Goal: Contribute content: Contribute content

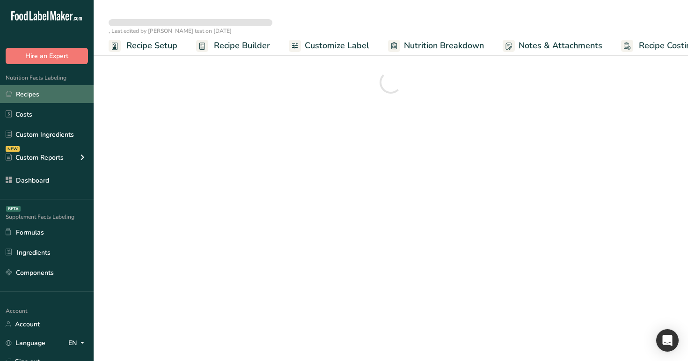
click at [49, 87] on link "Recipes" at bounding box center [47, 94] width 94 height 18
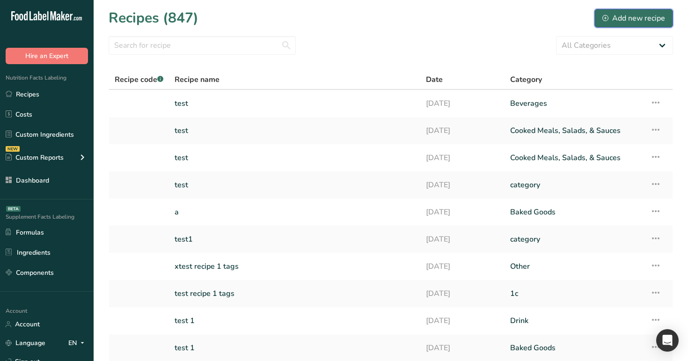
click at [622, 16] on div "Add new recipe" at bounding box center [634, 18] width 63 height 11
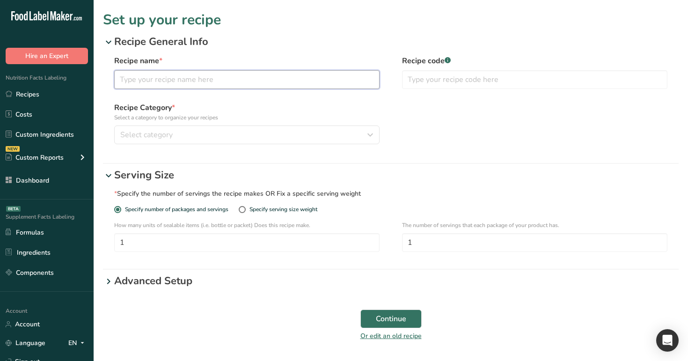
click at [298, 79] on input "text" at bounding box center [246, 79] width 265 height 19
type input "test 1"
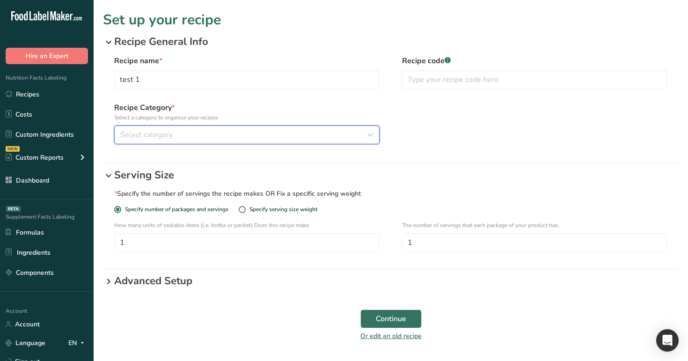
click at [287, 133] on div "Select category" at bounding box center [244, 134] width 248 height 11
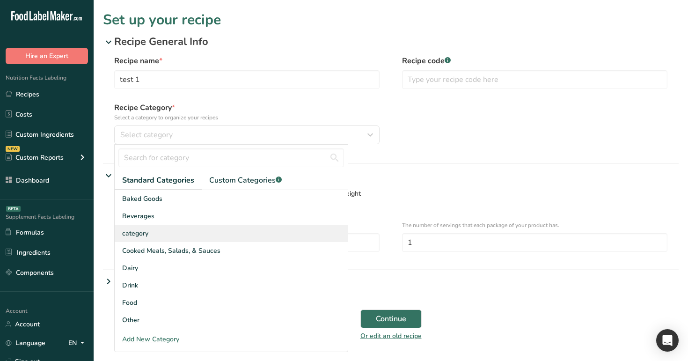
click at [246, 241] on div "category" at bounding box center [231, 233] width 233 height 17
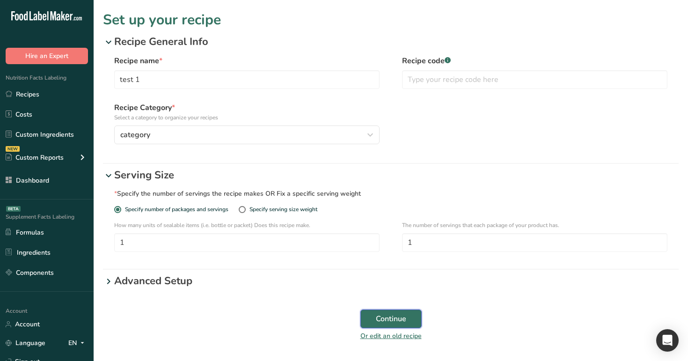
click at [377, 316] on span "Continue" at bounding box center [391, 318] width 30 height 11
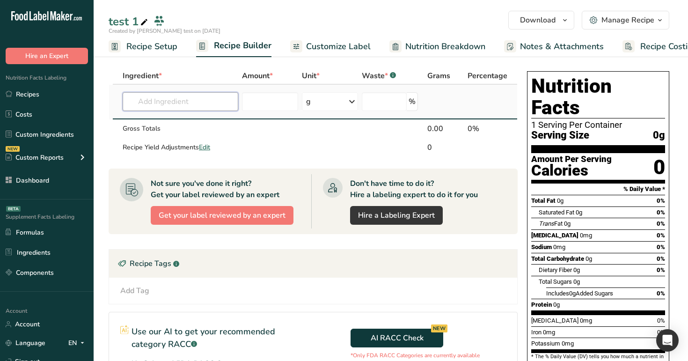
click at [183, 102] on input "text" at bounding box center [181, 101] width 116 height 19
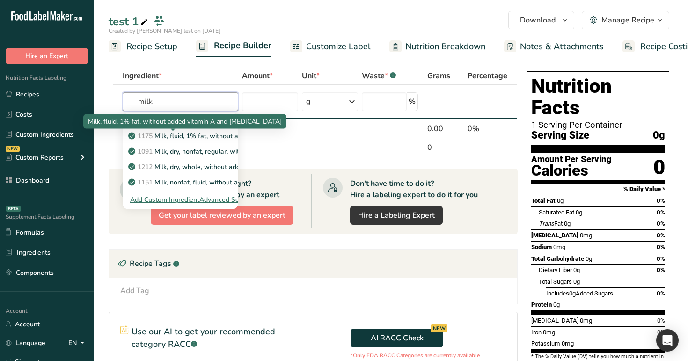
type input "milk"
click at [192, 120] on span "Milk, fluid, 1% fat, without added vitamin A and vitamin D" at bounding box center [185, 121] width 194 height 9
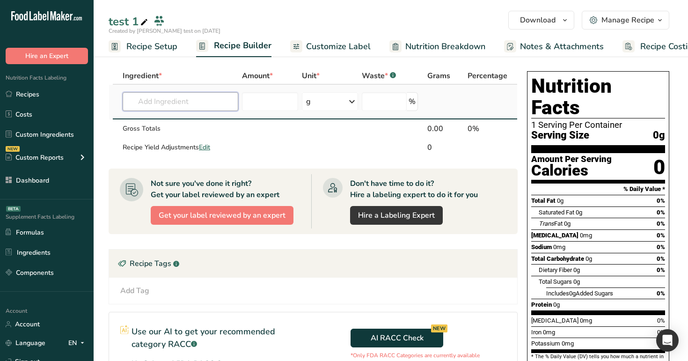
click at [196, 101] on input "text" at bounding box center [181, 101] width 116 height 19
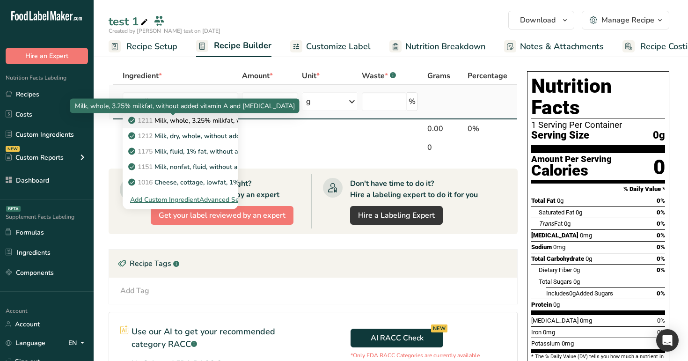
click at [216, 117] on p "1211 Milk, whole, 3.25% milkfat, without added vitamin A and vitamin D" at bounding box center [255, 121] width 250 height 10
type input "Milk, whole, 3.25% milkfat, without added vitamin A and [MEDICAL_DATA]"
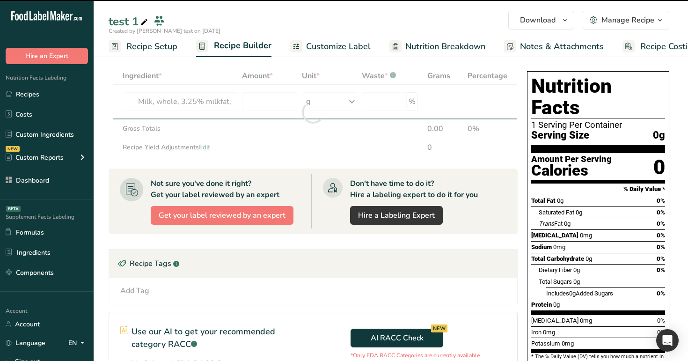
type input "0"
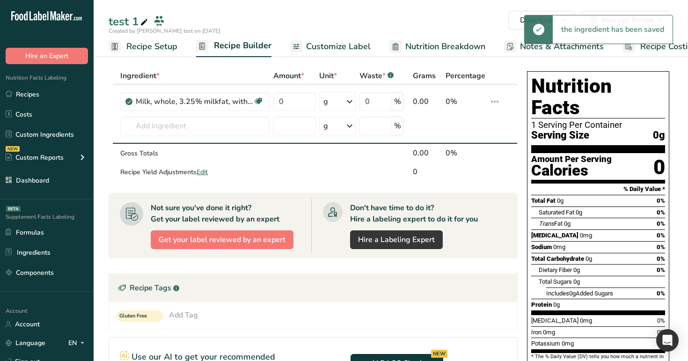
scroll to position [6, 0]
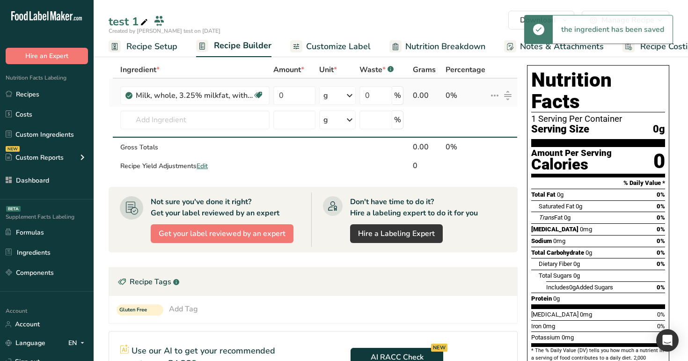
click at [497, 91] on icon at bounding box center [494, 95] width 11 height 17
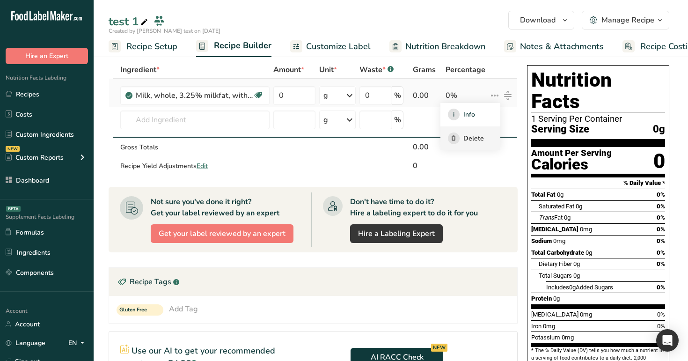
click at [471, 140] on span "Delete" at bounding box center [474, 138] width 21 height 10
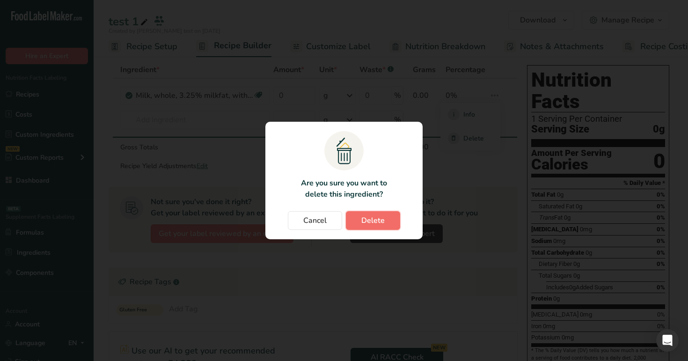
click at [379, 227] on button "Delete" at bounding box center [373, 220] width 54 height 19
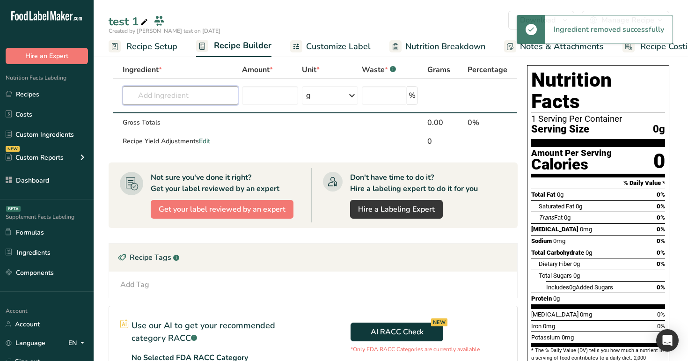
click at [200, 100] on input "text" at bounding box center [181, 95] width 116 height 19
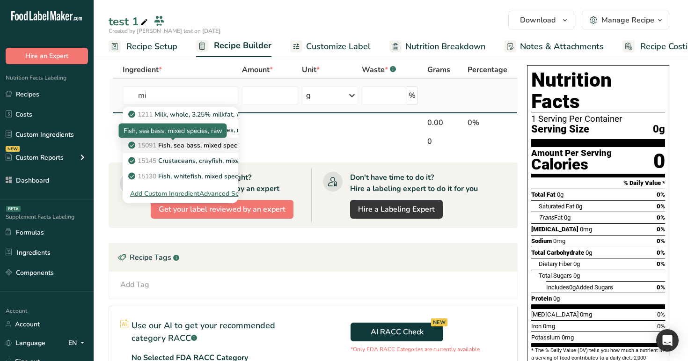
click at [205, 142] on p "15091 Fish, sea bass, mixed species, raw" at bounding box center [195, 145] width 131 height 10
type input "Fish, sea bass, mixed species, raw"
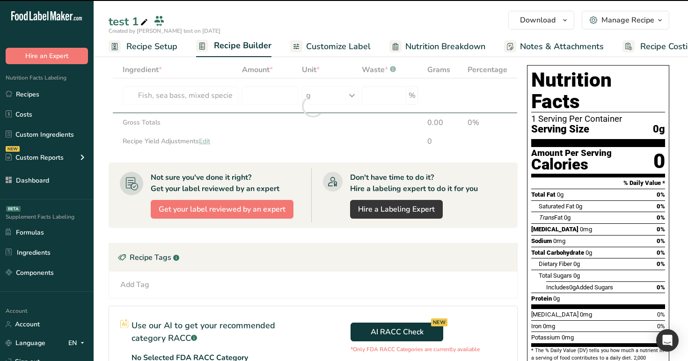
type input "0"
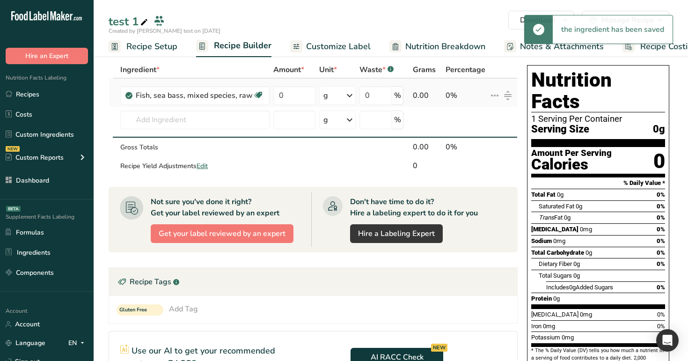
click at [488, 98] on td "i Info Delete" at bounding box center [502, 93] width 30 height 29
click at [496, 95] on icon at bounding box center [494, 95] width 11 height 17
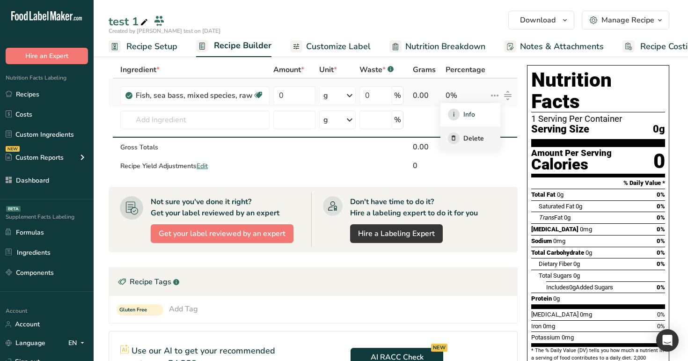
click at [476, 135] on span "Delete" at bounding box center [474, 138] width 21 height 10
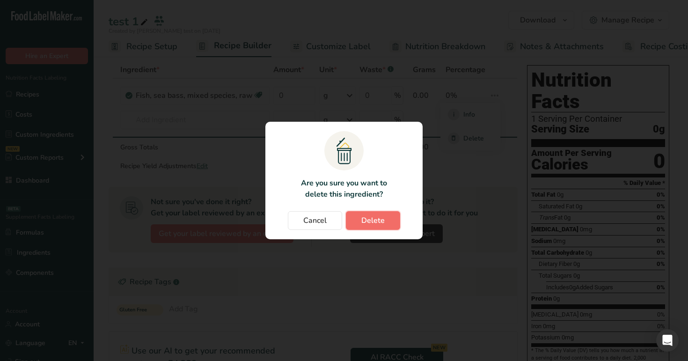
click at [364, 221] on span "Delete" at bounding box center [372, 220] width 23 height 11
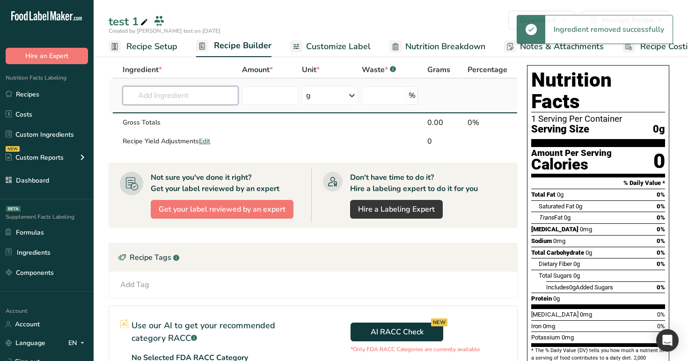
click at [188, 100] on input "text" at bounding box center [181, 95] width 116 height 19
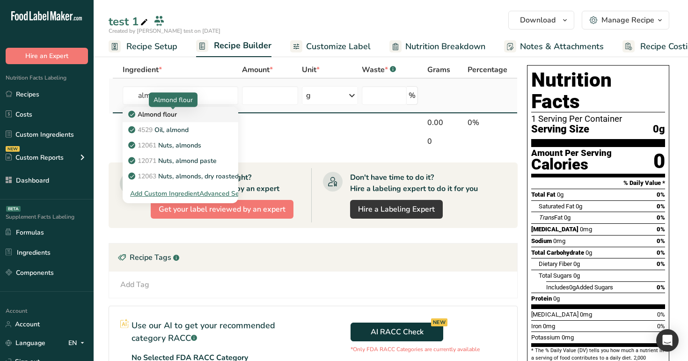
click at [189, 118] on div "Almond flour" at bounding box center [173, 115] width 86 height 10
type input "Almond flour"
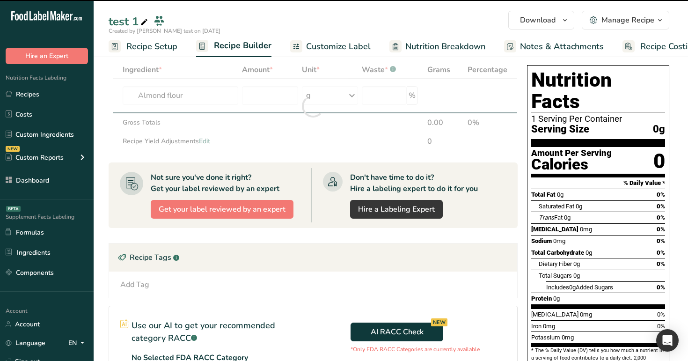
type input "0"
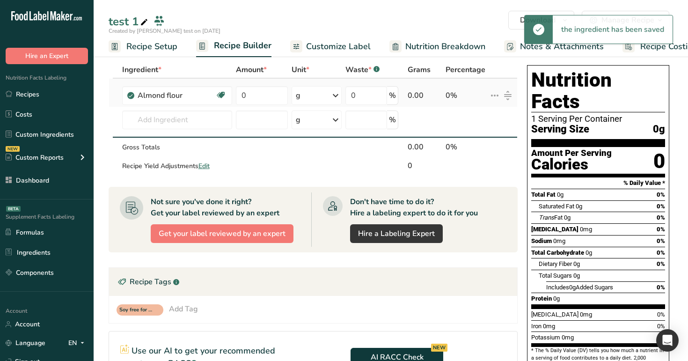
click at [487, 92] on td "i Info Delete" at bounding box center [502, 93] width 30 height 29
click at [494, 95] on icon at bounding box center [494, 95] width 11 height 17
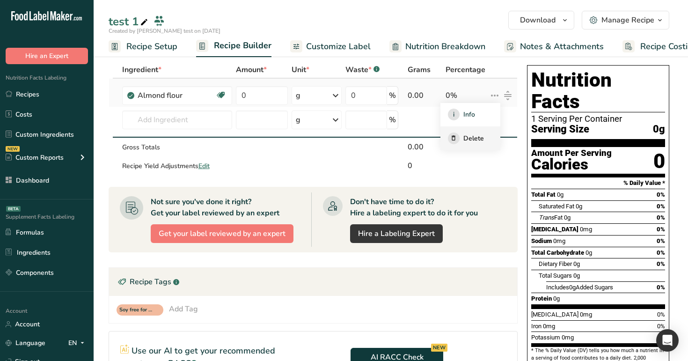
click at [484, 135] on div "Delete" at bounding box center [470, 139] width 45 height 12
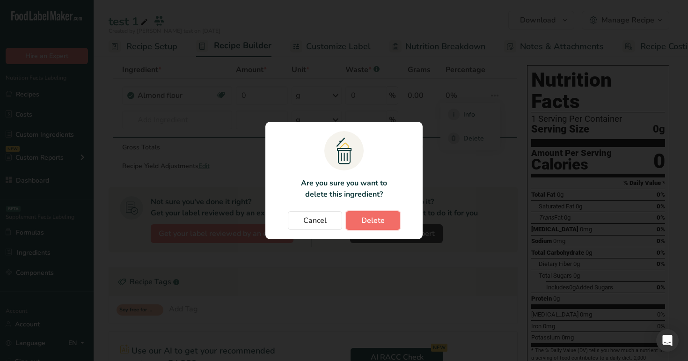
click at [357, 221] on button "Delete" at bounding box center [373, 220] width 54 height 19
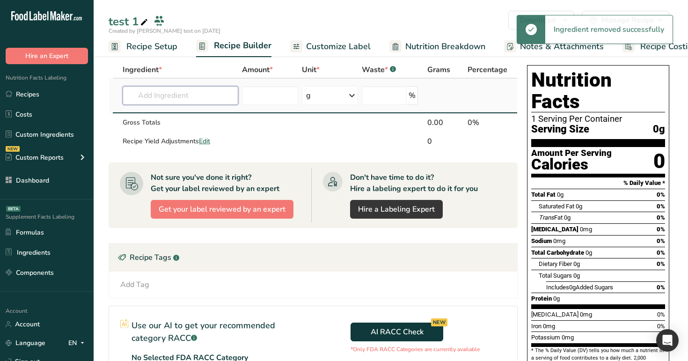
click at [187, 96] on input "text" at bounding box center [181, 95] width 116 height 19
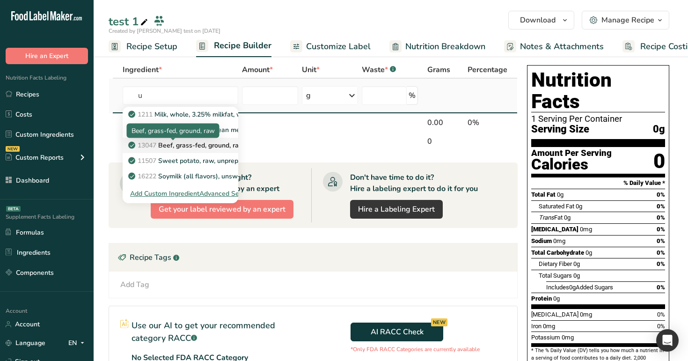
click at [190, 143] on p "13047 Beef, grass-fed, ground, raw" at bounding box center [187, 145] width 114 height 10
type input "Beef, grass-fed, ground, raw"
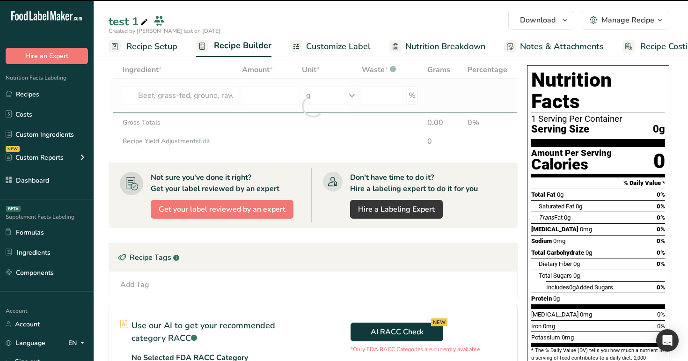
type input "0"
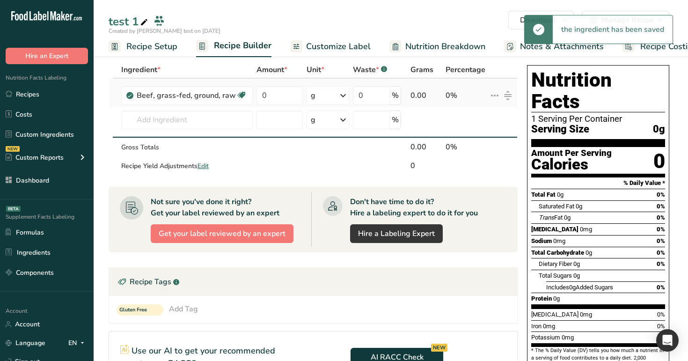
click at [492, 90] on icon at bounding box center [494, 95] width 11 height 17
click at [472, 135] on span "Delete" at bounding box center [474, 138] width 21 height 10
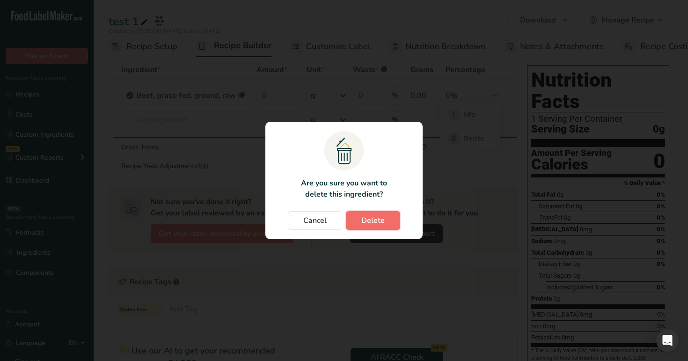
click at [377, 228] on button "Delete" at bounding box center [373, 220] width 54 height 19
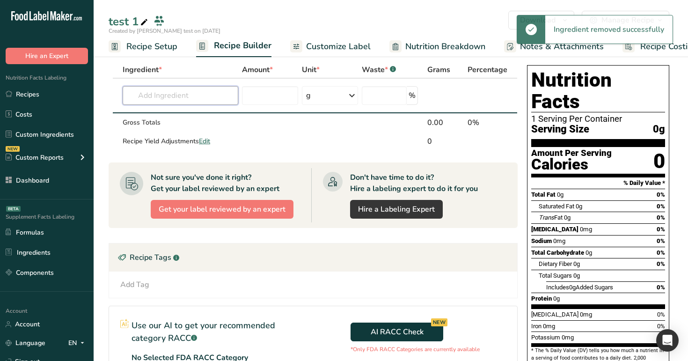
click at [171, 93] on input "text" at bounding box center [181, 95] width 116 height 19
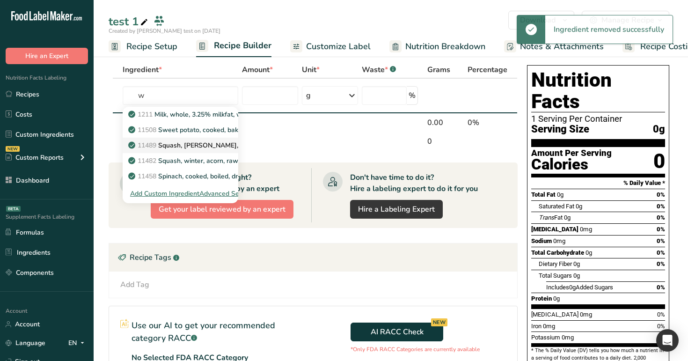
click at [176, 150] on link "11489 Squash, winter, hubbard, raw" at bounding box center [181, 145] width 116 height 15
type input "Squash, winter, hubbard, raw"
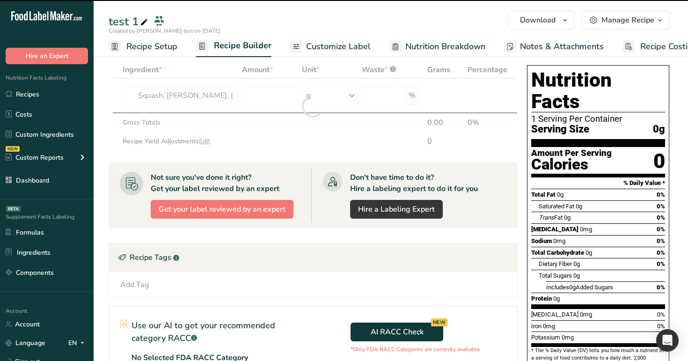
type input "0"
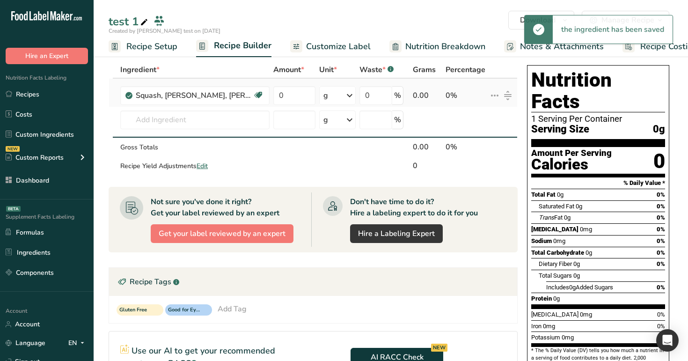
click at [495, 95] on icon at bounding box center [494, 95] width 11 height 17
click at [477, 136] on span "Delete" at bounding box center [474, 138] width 21 height 10
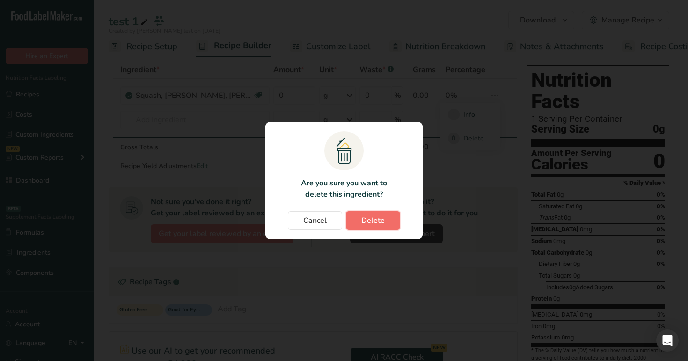
click at [372, 221] on span "Delete" at bounding box center [372, 220] width 23 height 11
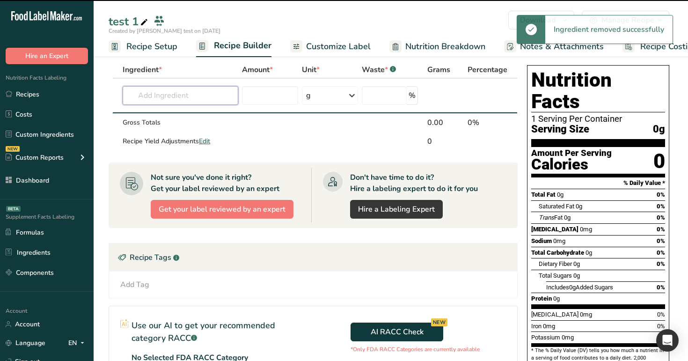
click at [186, 96] on input "text" at bounding box center [181, 95] width 116 height 19
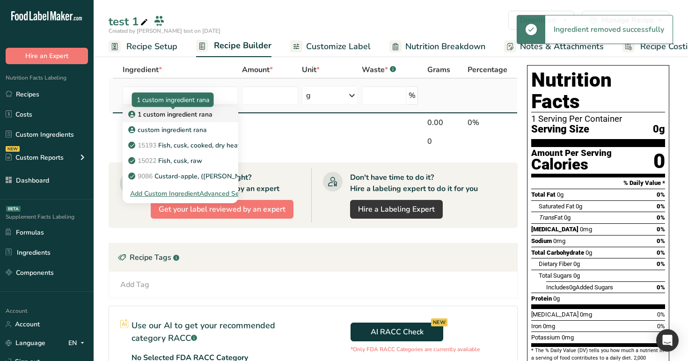
click at [191, 112] on p "1 custom ingredient rana" at bounding box center [171, 115] width 82 height 10
type input "1 custom ingredient rana"
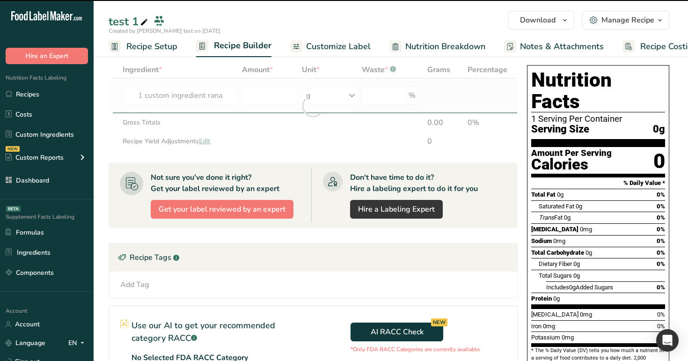
type input "0"
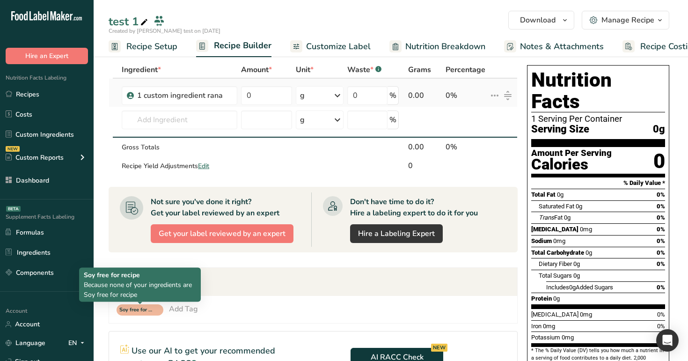
drag, startPoint x: 85, startPoint y: 276, endPoint x: 145, endPoint y: 295, distance: 62.5
click at [145, 295] on div "Soy free for recipe Because none of your ingredients are Soy free for recipe" at bounding box center [140, 284] width 112 height 29
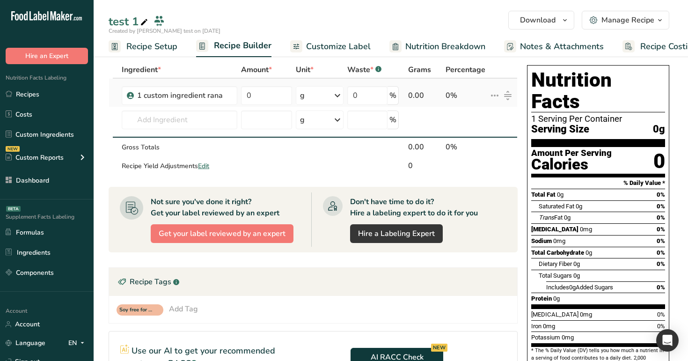
click at [494, 96] on icon at bounding box center [494, 95] width 11 height 17
click at [491, 118] on div "Edit" at bounding box center [470, 114] width 45 height 11
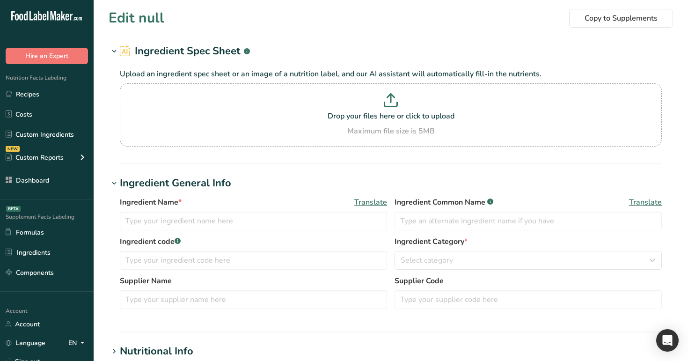
type input "1 custom ingredient rana"
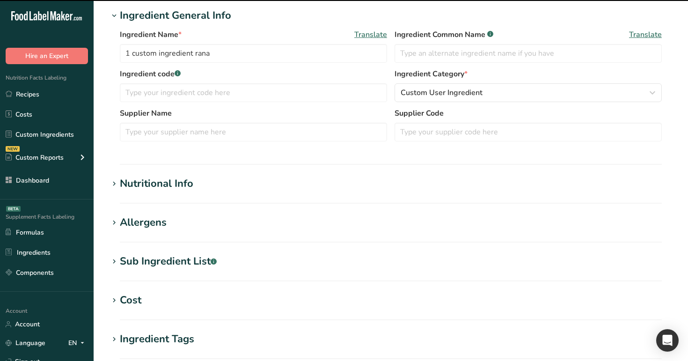
scroll to position [357, 0]
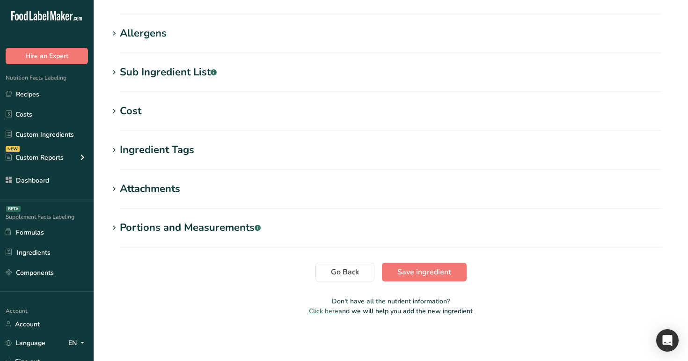
click at [143, 145] on div "Ingredient Tags" at bounding box center [157, 149] width 74 height 15
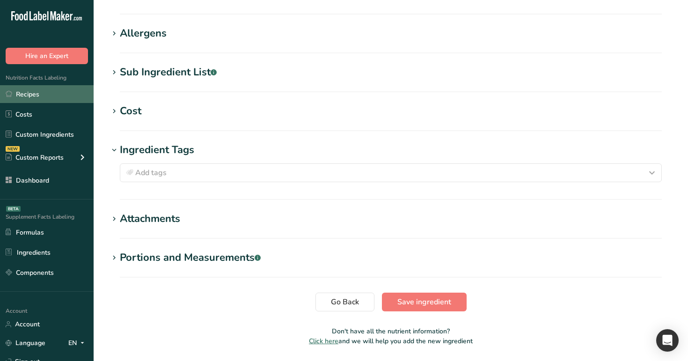
click at [37, 91] on link "Recipes" at bounding box center [47, 94] width 94 height 18
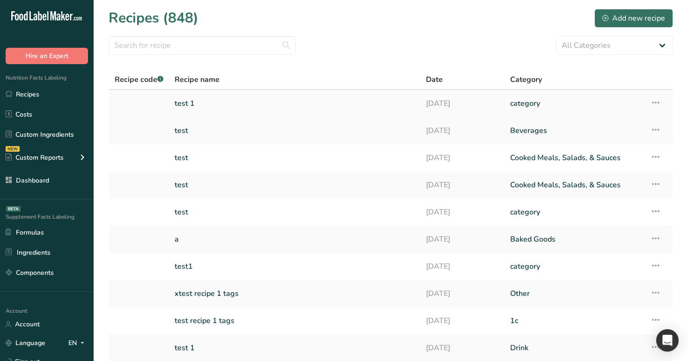
click at [209, 103] on link "test 1" at bounding box center [295, 104] width 240 height 20
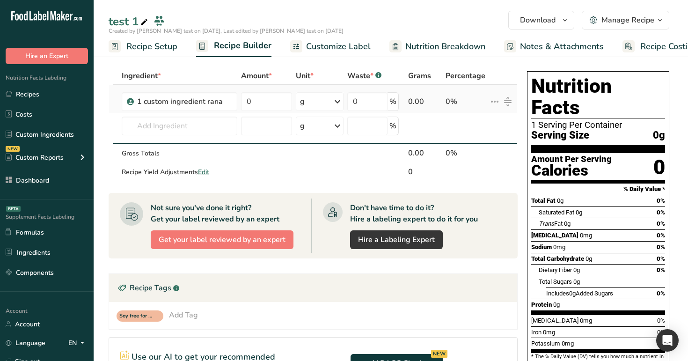
click at [493, 99] on icon at bounding box center [494, 101] width 11 height 17
click at [485, 121] on div "Edit" at bounding box center [470, 120] width 45 height 11
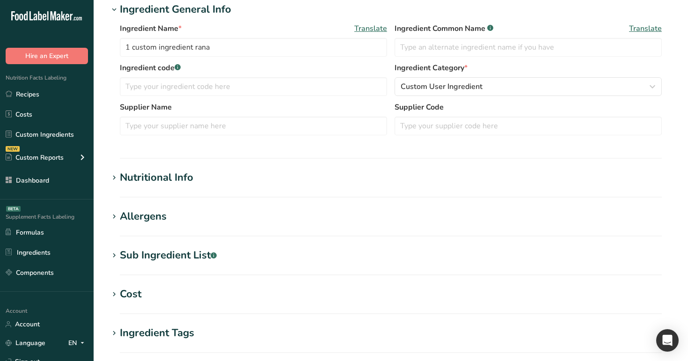
scroll to position [357, 0]
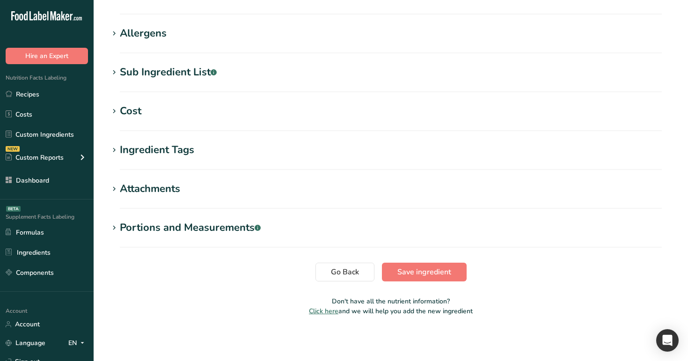
click at [147, 144] on div "Ingredient Tags" at bounding box center [157, 149] width 74 height 15
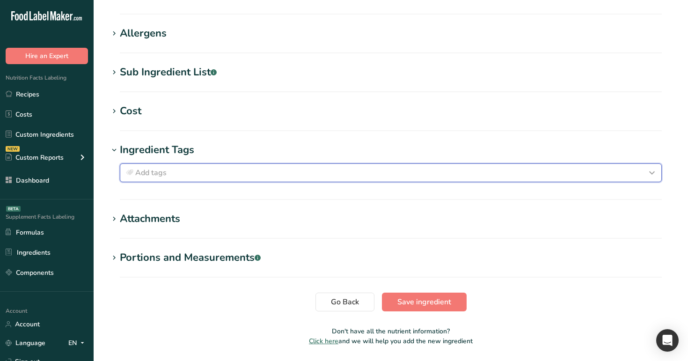
click at [154, 181] on button "Add tags" at bounding box center [391, 172] width 542 height 19
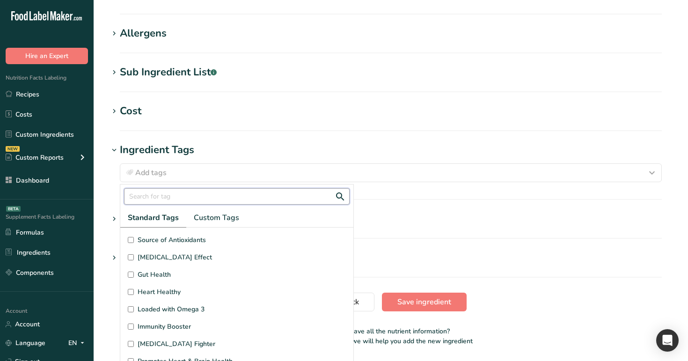
click at [169, 199] on input "text" at bounding box center [237, 196] width 226 height 16
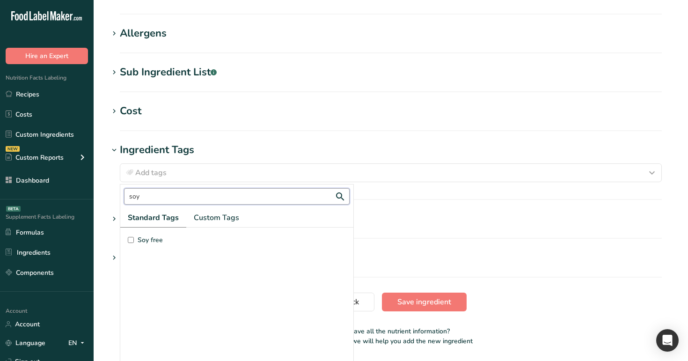
type input "soy"
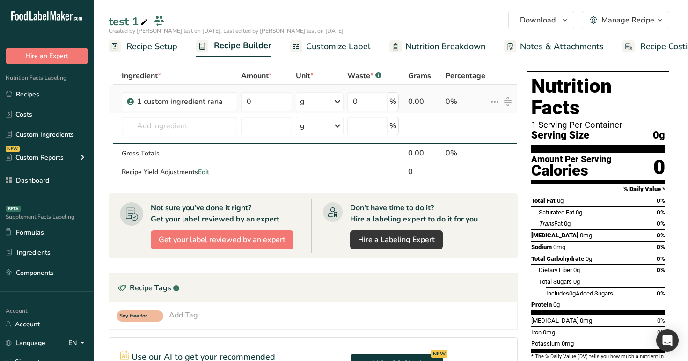
click at [493, 100] on icon at bounding box center [494, 101] width 11 height 17
click at [480, 121] on div "Edit" at bounding box center [470, 120] width 45 height 11
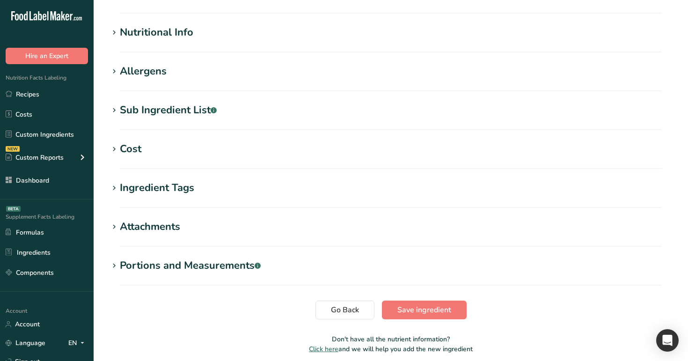
scroll to position [357, 0]
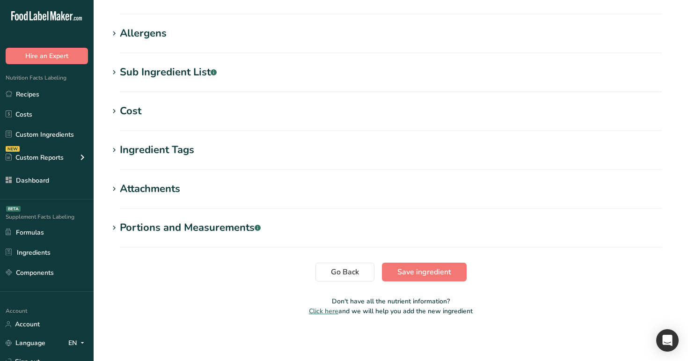
click at [146, 155] on div "Ingredient Tags" at bounding box center [157, 149] width 74 height 15
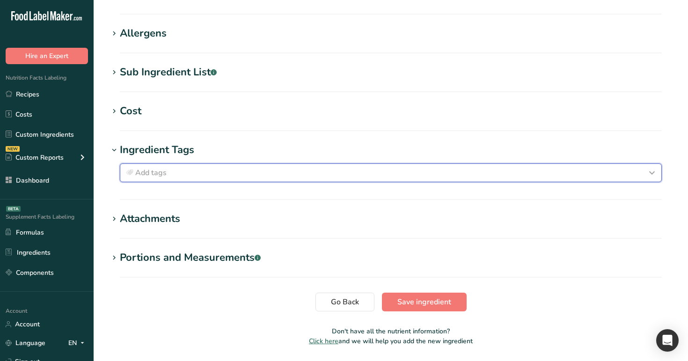
click at [174, 173] on div "Add tags" at bounding box center [391, 172] width 534 height 11
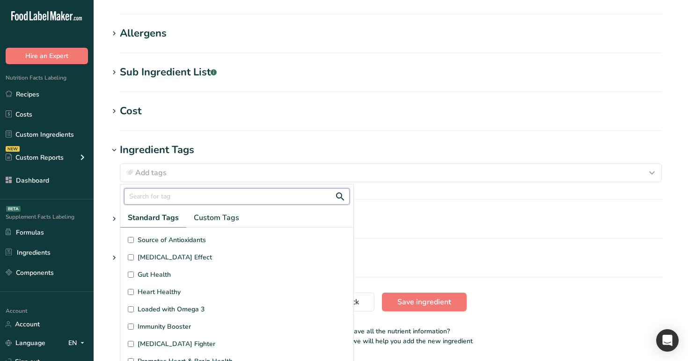
click at [185, 199] on input "text" at bounding box center [237, 196] width 226 height 16
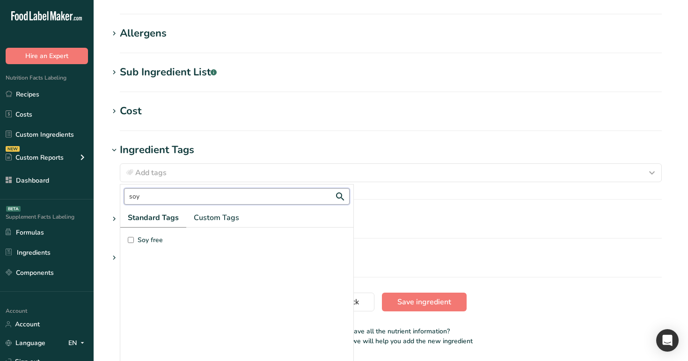
type input "soy"
click at [153, 240] on span "Soy free" at bounding box center [150, 240] width 25 height 10
click at [134, 240] on input "Soy free" at bounding box center [131, 240] width 6 height 6
checkbox input "true"
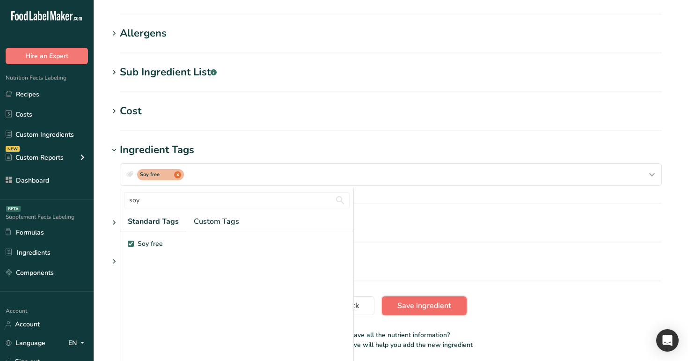
click at [413, 296] on button "Save ingredient" at bounding box center [424, 305] width 85 height 19
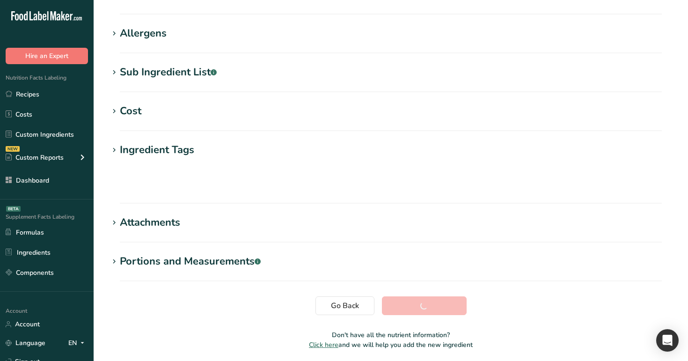
scroll to position [134, 0]
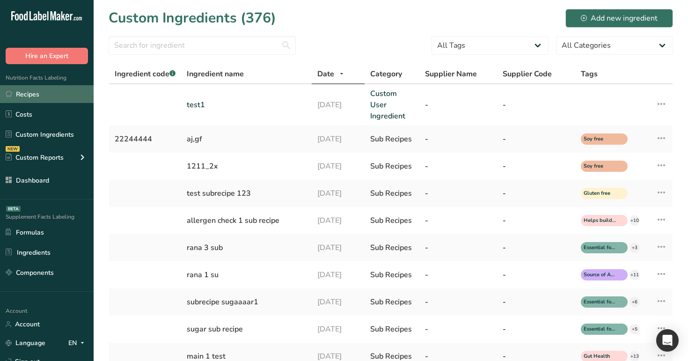
click at [46, 96] on link "Recipes" at bounding box center [47, 94] width 94 height 18
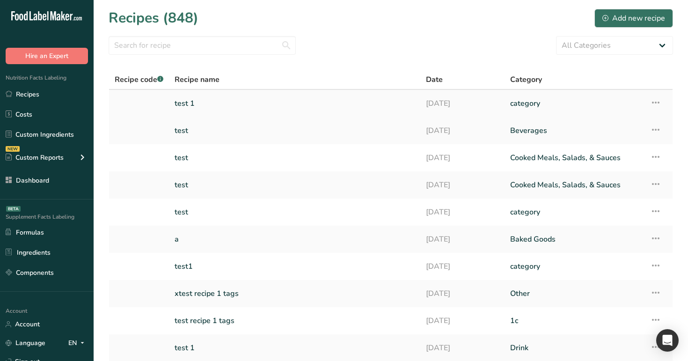
click at [210, 105] on link "test 1" at bounding box center [295, 104] width 240 height 20
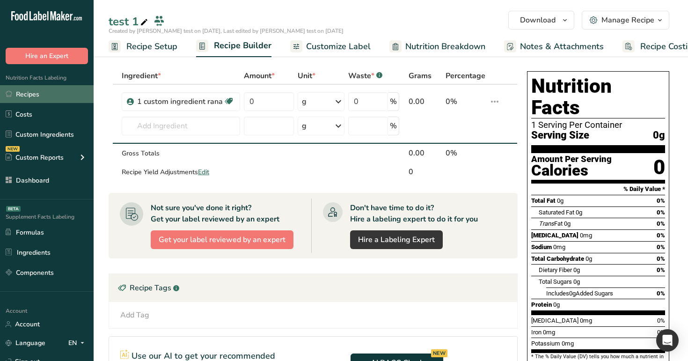
click at [65, 96] on link "Recipes" at bounding box center [47, 94] width 94 height 18
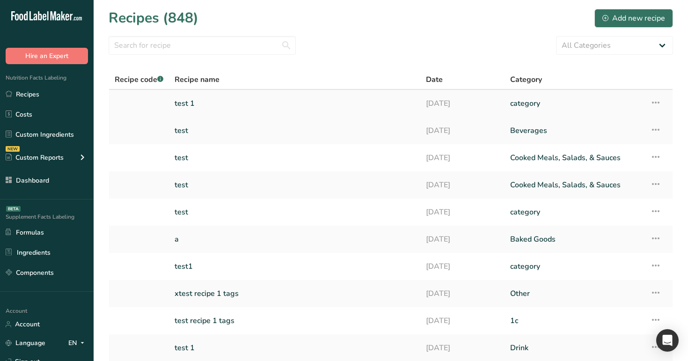
click at [209, 96] on link "test 1" at bounding box center [295, 104] width 240 height 20
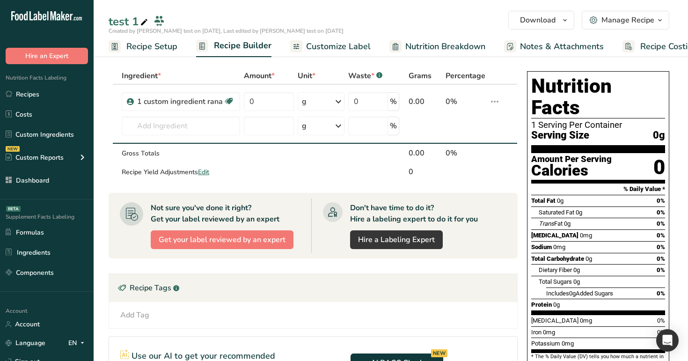
click at [631, 16] on div "Manage Recipe" at bounding box center [628, 20] width 53 height 11
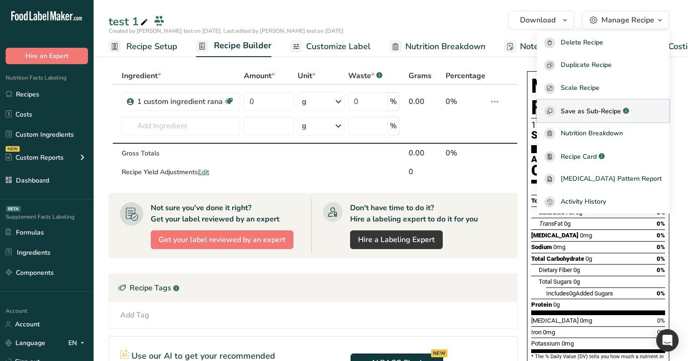
click at [611, 108] on span "Save as Sub-Recipe" at bounding box center [591, 111] width 60 height 10
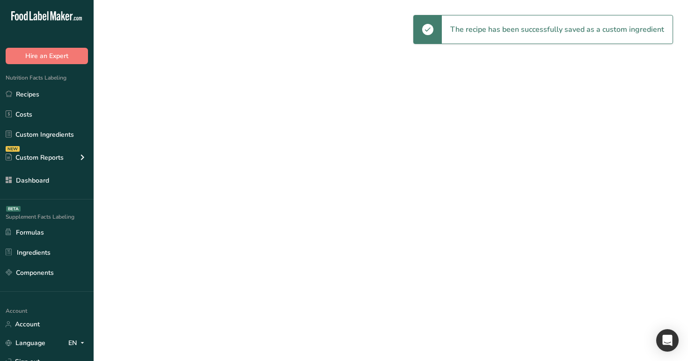
select select "30"
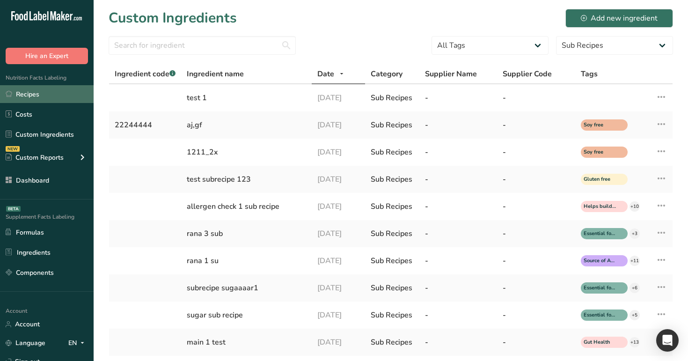
click at [47, 96] on link "Recipes" at bounding box center [47, 94] width 94 height 18
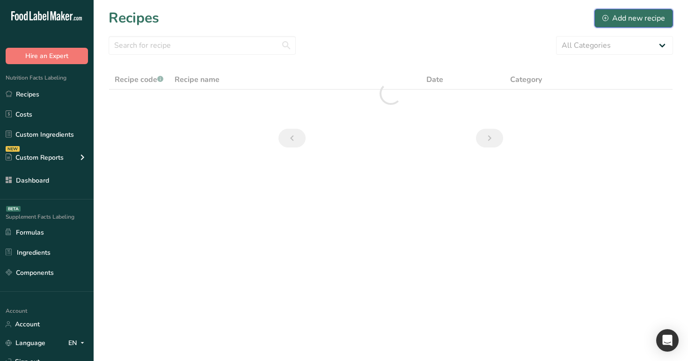
click at [624, 15] on div "Add new recipe" at bounding box center [634, 18] width 63 height 11
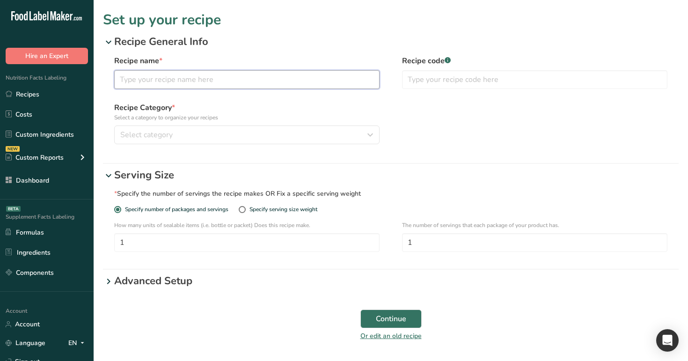
click at [307, 84] on input "text" at bounding box center [246, 79] width 265 height 19
type input "test1 main"
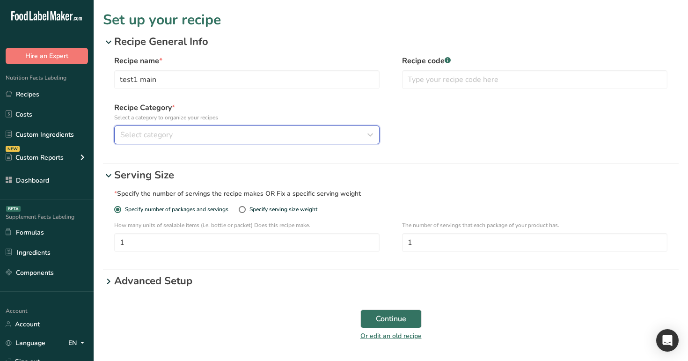
click at [321, 140] on div "Select category" at bounding box center [244, 134] width 248 height 11
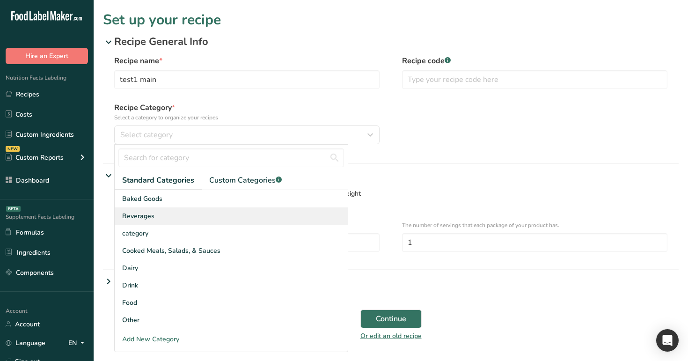
click at [295, 213] on div "Beverages" at bounding box center [231, 215] width 233 height 17
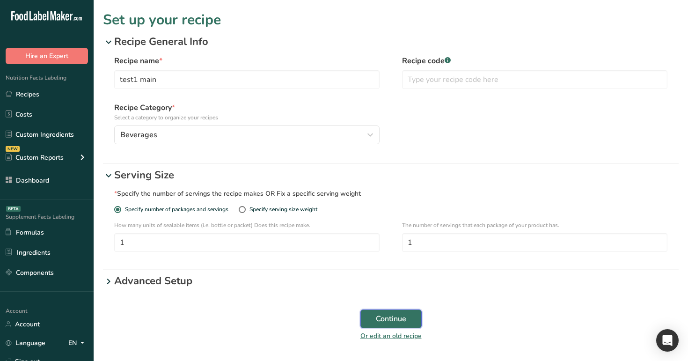
click at [387, 314] on span "Continue" at bounding box center [391, 318] width 30 height 11
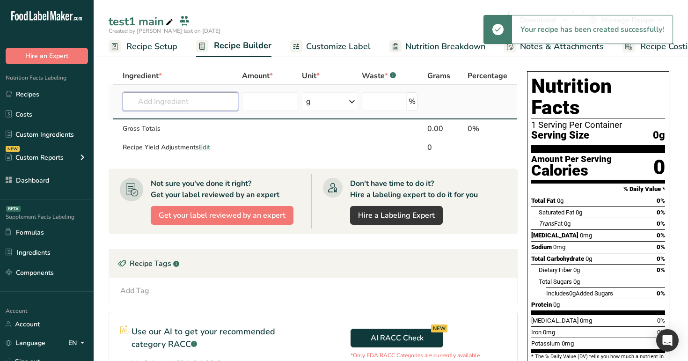
click at [173, 103] on input "text" at bounding box center [181, 101] width 116 height 19
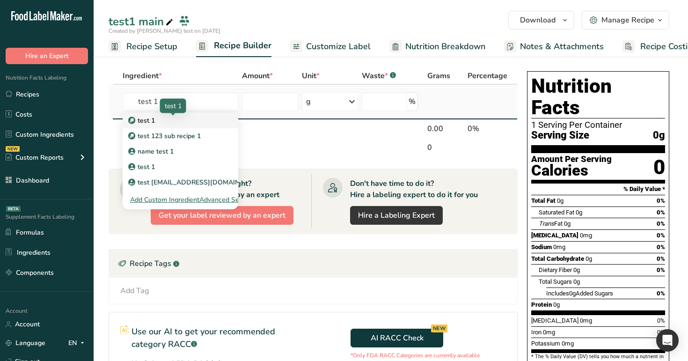
click at [164, 123] on div "test 1" at bounding box center [173, 121] width 86 height 10
type input "test 1"
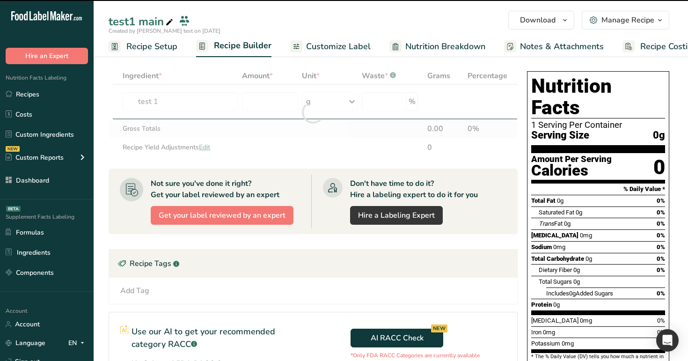
type input "0"
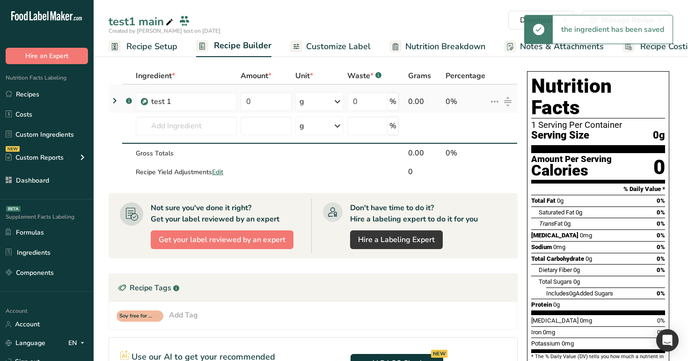
click at [114, 102] on icon at bounding box center [114, 100] width 11 height 17
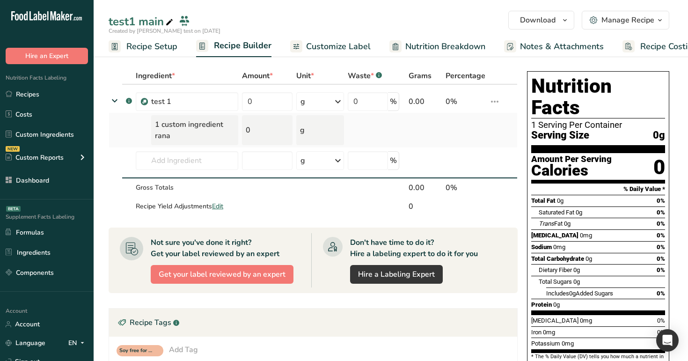
drag, startPoint x: 174, startPoint y: 135, endPoint x: 149, endPoint y: 126, distance: 26.4
click at [149, 126] on td "1 custom ingredient rana" at bounding box center [187, 130] width 106 height 35
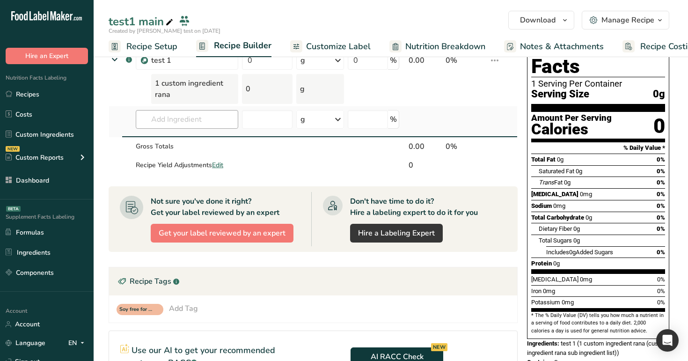
scroll to position [20, 0]
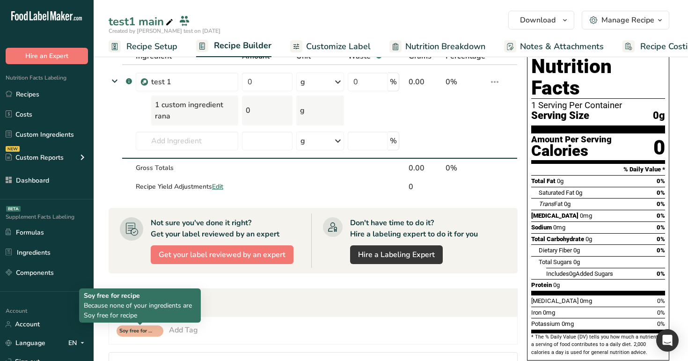
drag, startPoint x: 84, startPoint y: 295, endPoint x: 143, endPoint y: 316, distance: 63.1
click at [143, 316] on div "Soy free for recipe Because none of your ingredients are Soy free for recipe" at bounding box center [140, 305] width 112 height 29
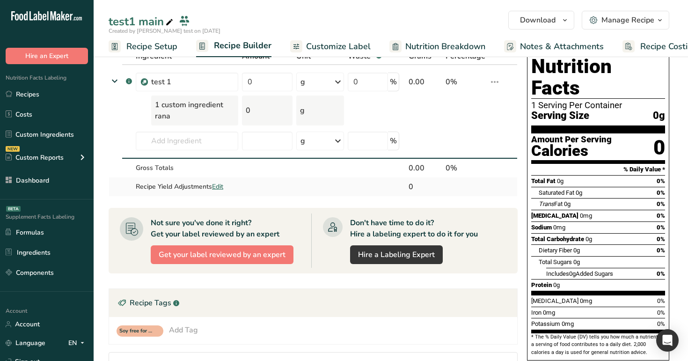
click at [340, 191] on td at bounding box center [321, 186] width 52 height 19
click at [498, 79] on icon at bounding box center [494, 82] width 11 height 17
click at [480, 101] on div "Edit" at bounding box center [470, 100] width 45 height 11
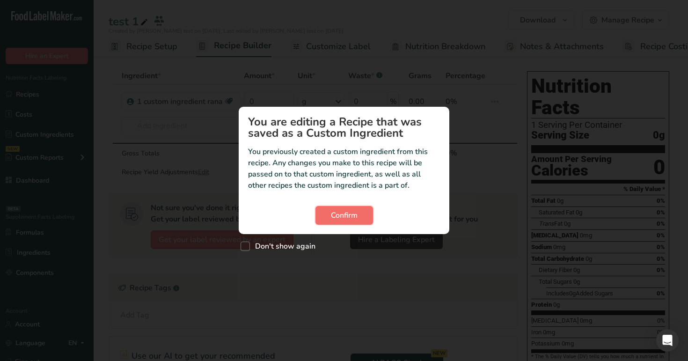
click at [347, 215] on span "Confirm" at bounding box center [344, 215] width 27 height 11
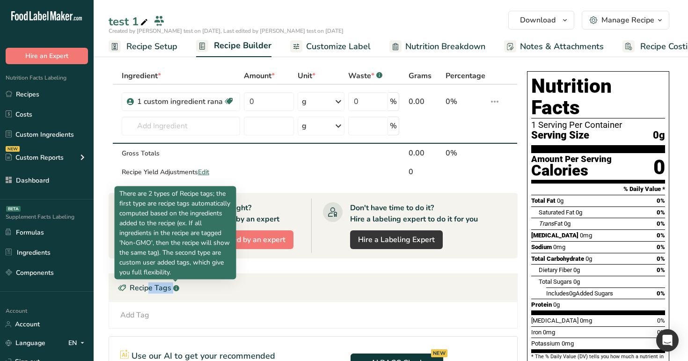
drag, startPoint x: 115, startPoint y: 289, endPoint x: 175, endPoint y: 290, distance: 59.9
click at [175, 290] on div "Recipe Tags .a-a{fill:#347362;}.b-a{fill:#fff;}" at bounding box center [313, 288] width 408 height 28
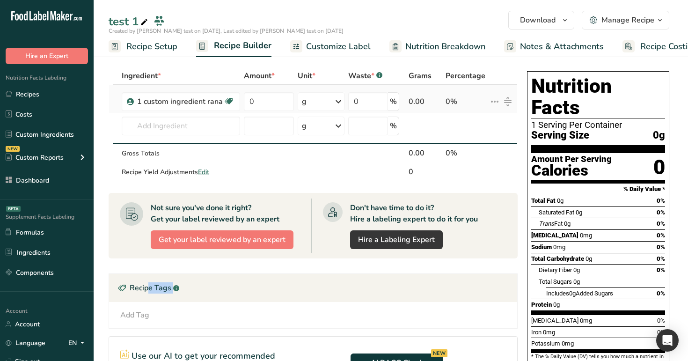
click at [491, 103] on icon at bounding box center [494, 101] width 11 height 17
click at [471, 122] on span "Edit" at bounding box center [468, 120] width 11 height 10
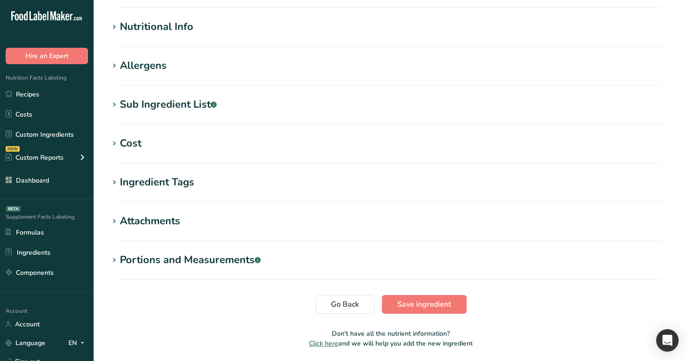
scroll to position [357, 0]
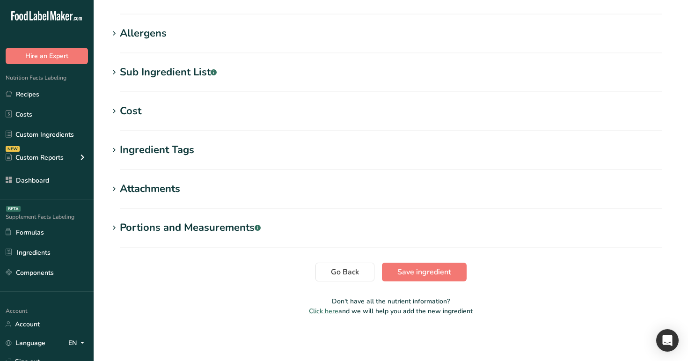
click at [151, 152] on div "Ingredient Tags" at bounding box center [157, 149] width 74 height 15
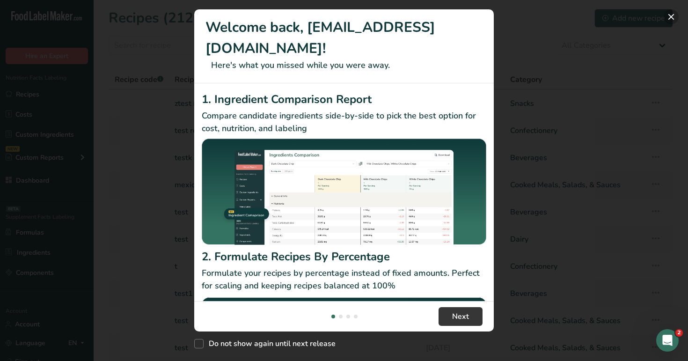
click at [675, 18] on button "New Features" at bounding box center [671, 16] width 15 height 15
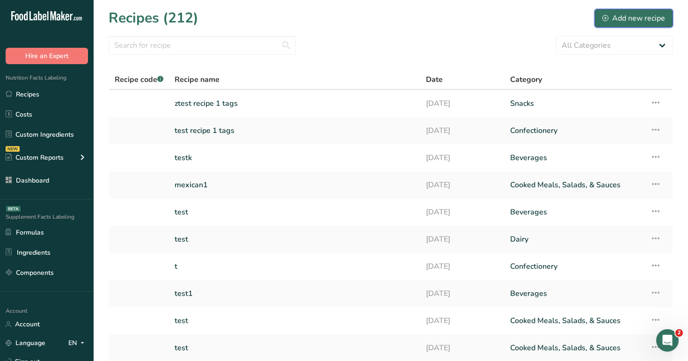
click at [615, 20] on div "Add new recipe" at bounding box center [634, 18] width 63 height 11
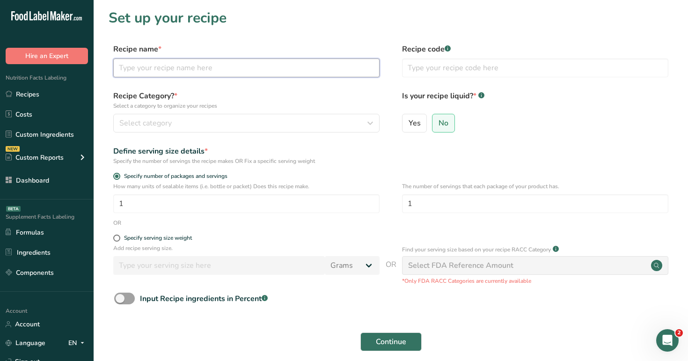
click at [318, 73] on input "text" at bounding box center [246, 68] width 266 height 19
type input "test1"
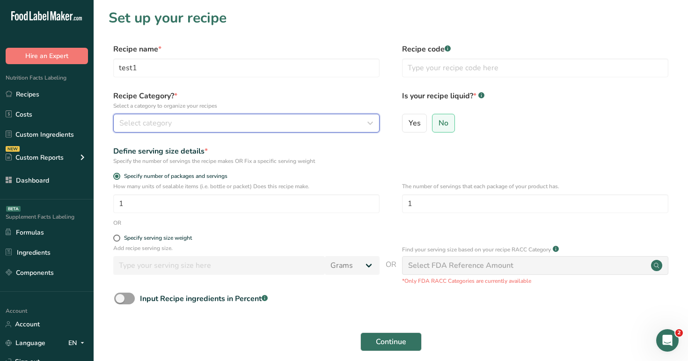
click at [309, 122] on div "Select category" at bounding box center [243, 123] width 249 height 11
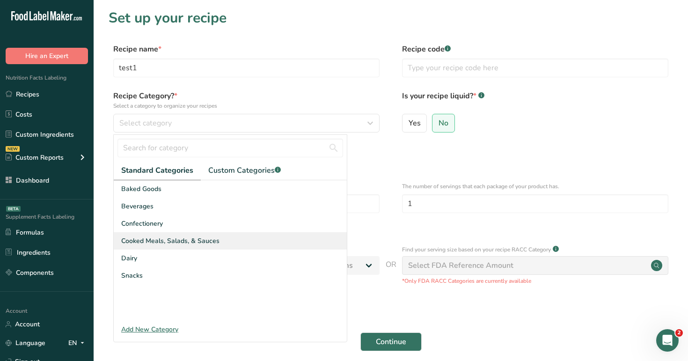
click at [278, 238] on div "Cooked Meals, Salads, & Sauces" at bounding box center [230, 240] width 233 height 17
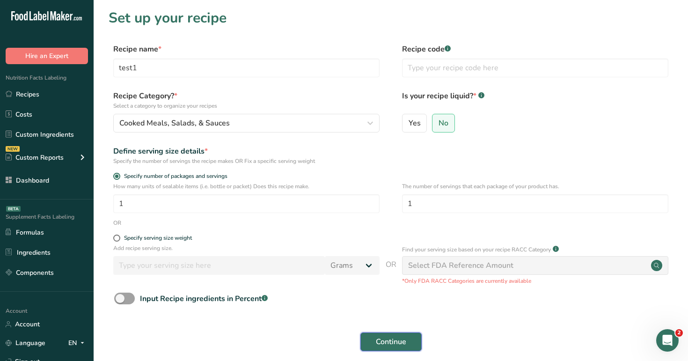
click at [396, 341] on span "Continue" at bounding box center [391, 341] width 30 height 11
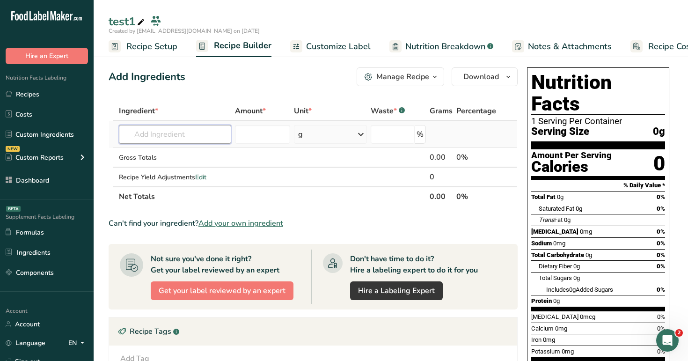
click at [207, 136] on input "text" at bounding box center [175, 134] width 113 height 19
click at [213, 155] on link "custom 1" at bounding box center [175, 153] width 113 height 15
type input "custom 1"
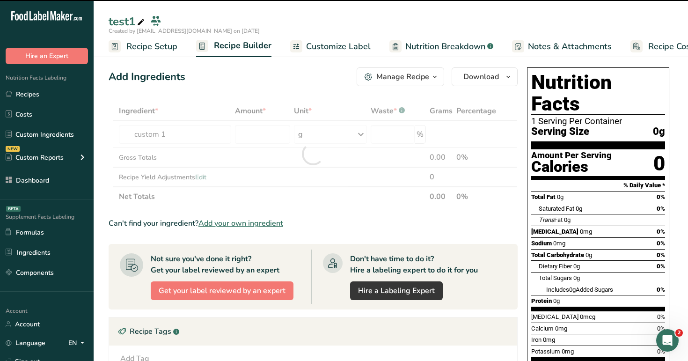
type input "0"
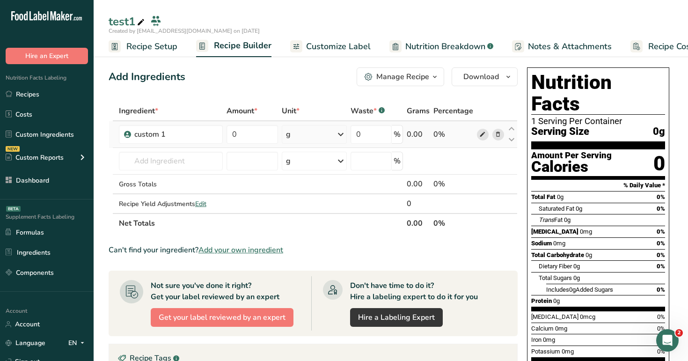
click at [479, 137] on span at bounding box center [482, 134] width 11 height 11
click at [422, 76] on div "Manage Recipe" at bounding box center [402, 76] width 53 height 11
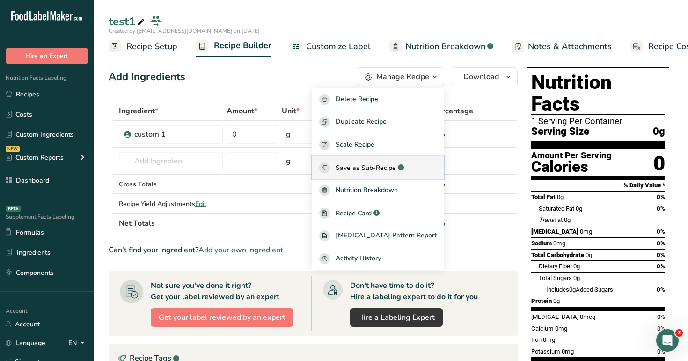
click at [396, 163] on span "Save as Sub-Recipe" at bounding box center [366, 168] width 60 height 10
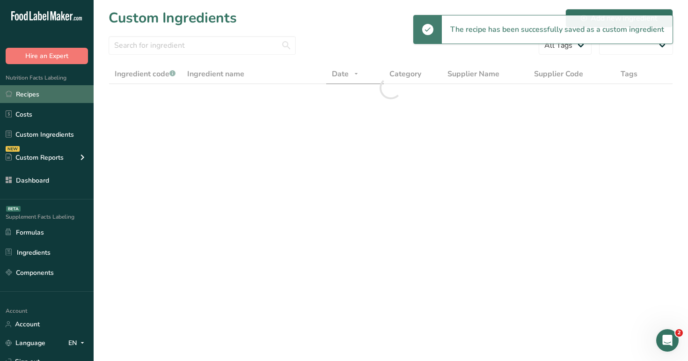
select select "30"
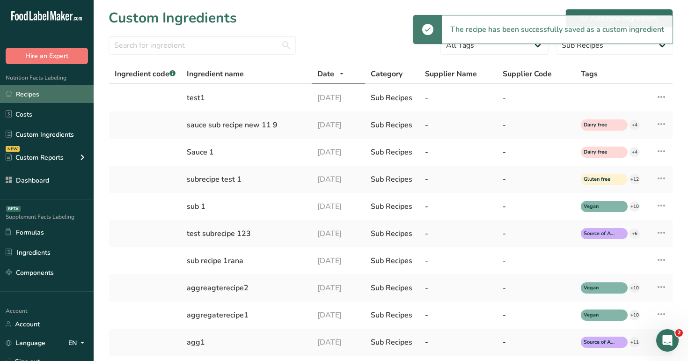
click at [52, 89] on link "Recipes" at bounding box center [47, 94] width 94 height 18
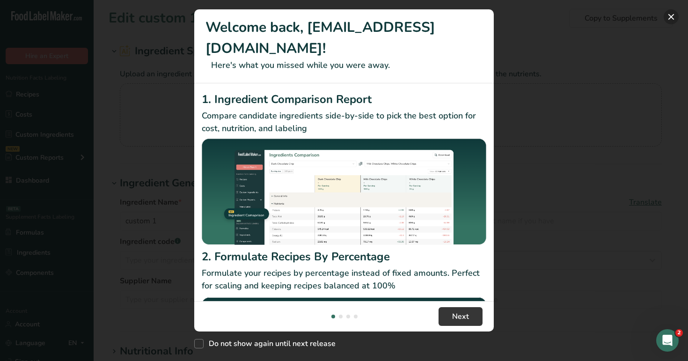
click at [674, 15] on button "New Features" at bounding box center [671, 16] width 15 height 15
